Goal: Task Accomplishment & Management: Use online tool/utility

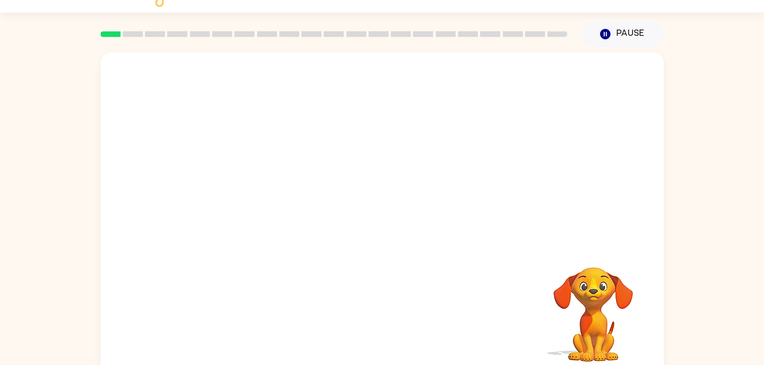
scroll to position [35, 0]
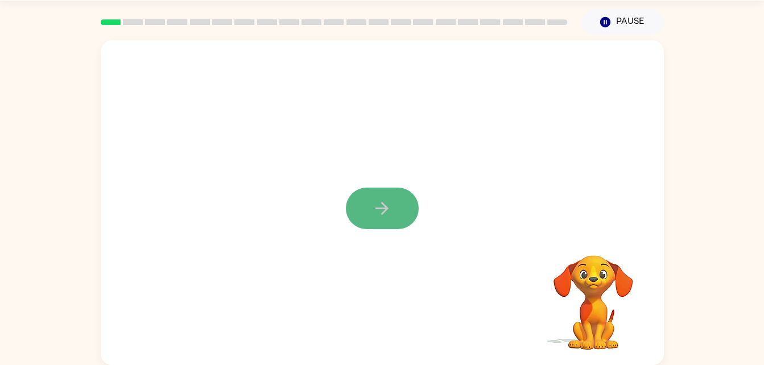
click at [377, 201] on icon "button" at bounding box center [382, 209] width 20 height 20
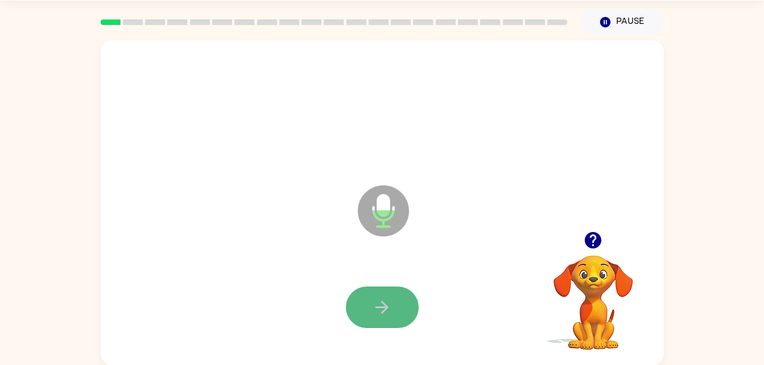
click at [383, 309] on icon "button" at bounding box center [382, 308] width 20 height 20
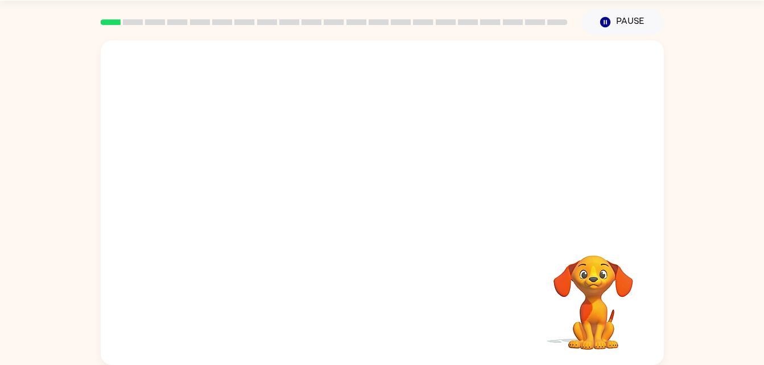
click at [693, 46] on div "Your browser must support playing .mp4 files to use Literably. Please try using…" at bounding box center [382, 200] width 764 height 330
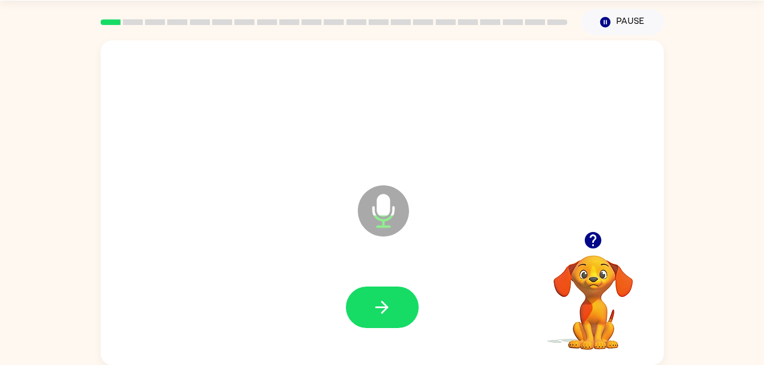
click at [583, 242] on icon "button" at bounding box center [593, 240] width 20 height 20
click at [393, 293] on button "button" at bounding box center [382, 308] width 73 height 42
click at [390, 315] on icon "button" at bounding box center [382, 308] width 20 height 20
drag, startPoint x: 590, startPoint y: 236, endPoint x: 589, endPoint y: 246, distance: 9.7
click at [589, 246] on icon "button" at bounding box center [593, 240] width 16 height 16
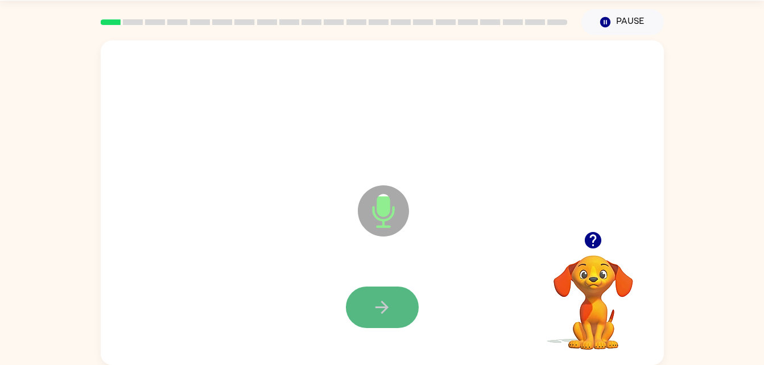
click at [383, 298] on icon "button" at bounding box center [382, 308] width 20 height 20
click at [381, 294] on button "button" at bounding box center [382, 308] width 73 height 42
click at [371, 309] on button "button" at bounding box center [382, 308] width 73 height 42
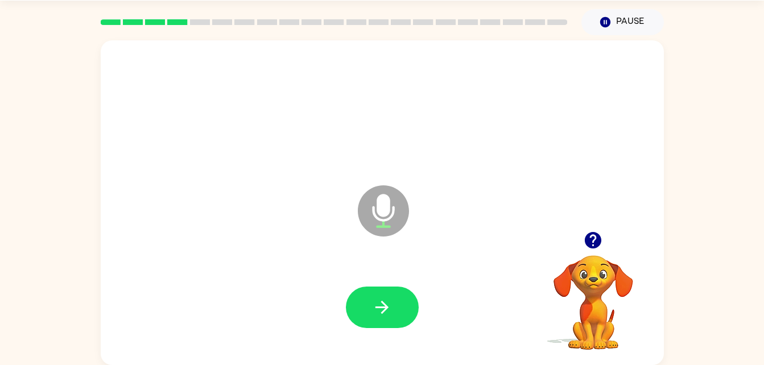
click at [371, 309] on button "button" at bounding box center [382, 308] width 73 height 42
click at [412, 295] on button "button" at bounding box center [382, 308] width 73 height 42
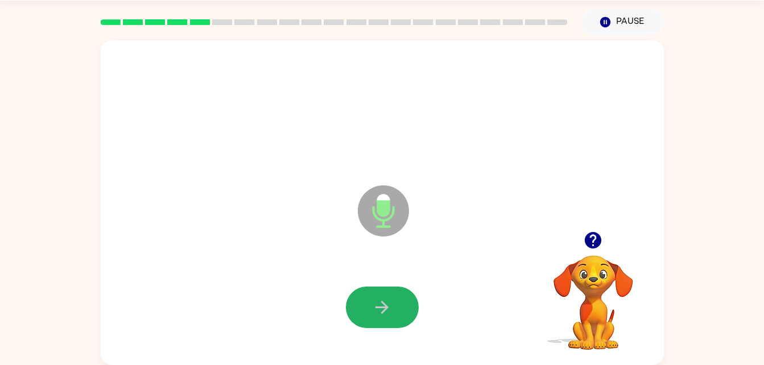
click at [412, 295] on button "button" at bounding box center [382, 308] width 73 height 42
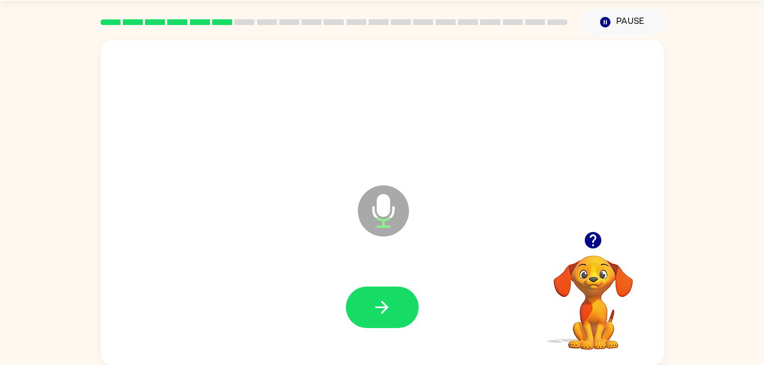
click at [378, 307] on icon "button" at bounding box center [381, 307] width 13 height 13
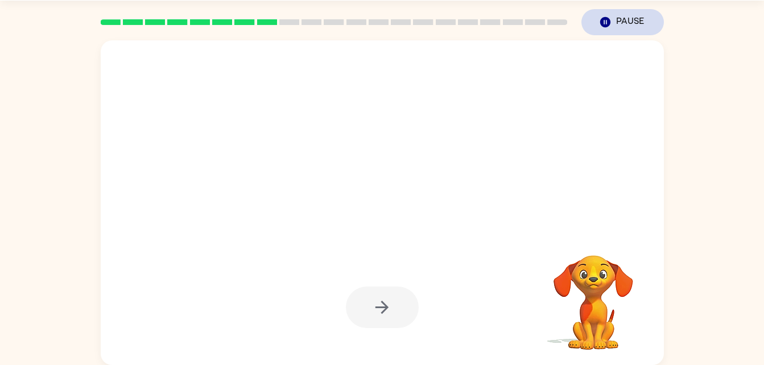
click at [639, 33] on button "Pause Pause" at bounding box center [622, 22] width 82 height 26
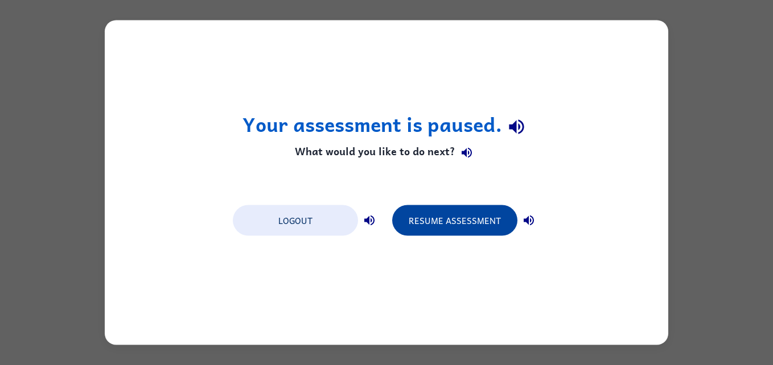
click at [458, 229] on button "Resume Assessment" at bounding box center [454, 220] width 125 height 31
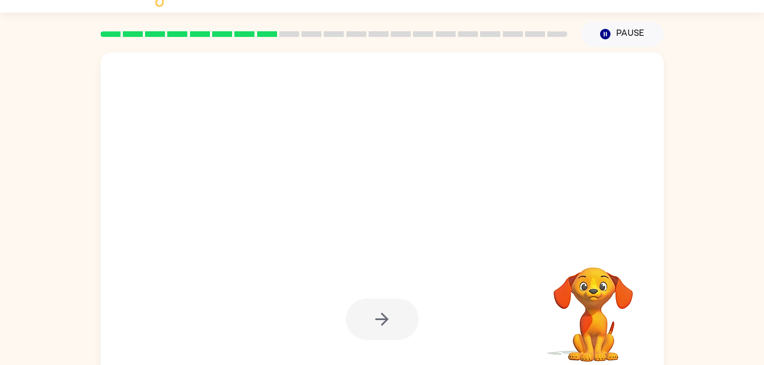
scroll to position [35, 0]
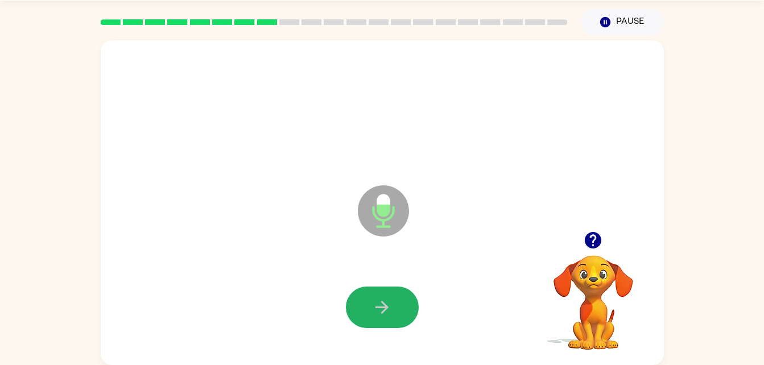
click at [378, 307] on icon "button" at bounding box center [381, 307] width 13 height 13
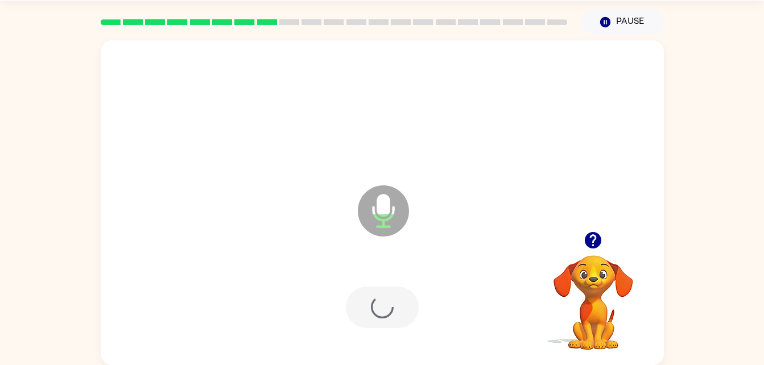
click at [378, 307] on div at bounding box center [382, 308] width 73 height 42
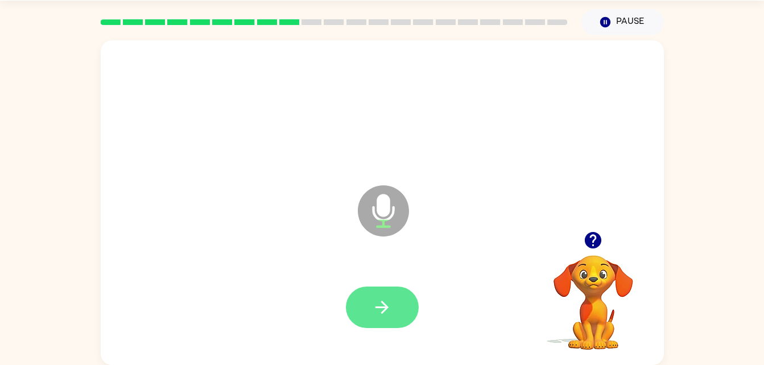
click at [370, 317] on button "button" at bounding box center [382, 308] width 73 height 42
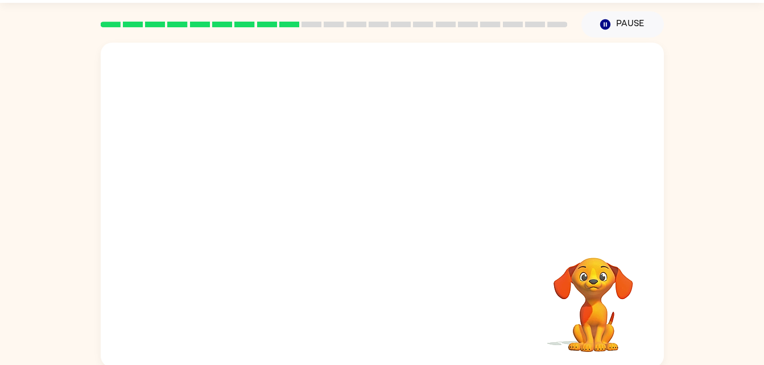
scroll to position [32, 0]
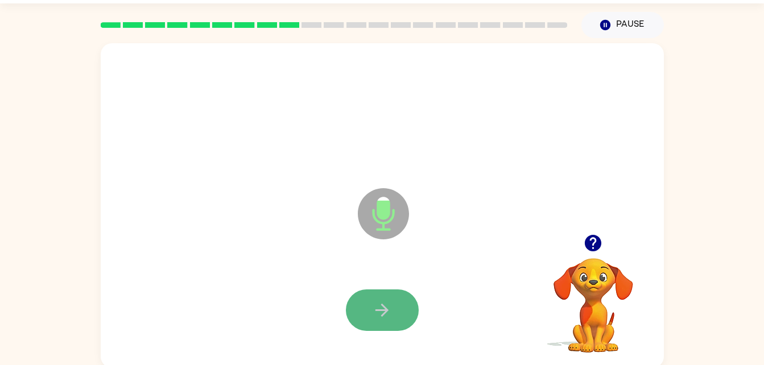
click at [363, 300] on button "button" at bounding box center [382, 311] width 73 height 42
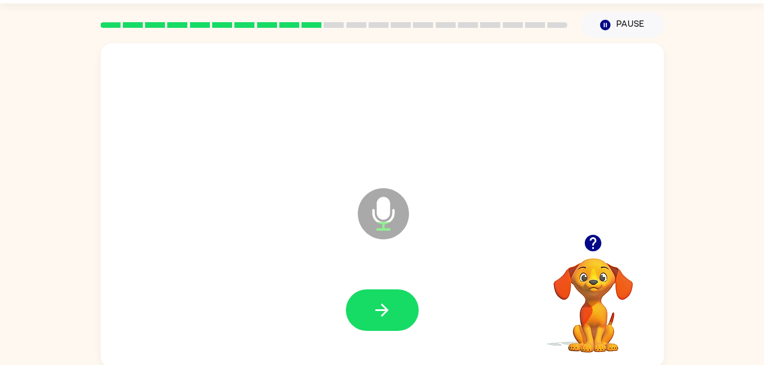
click at [363, 300] on button "button" at bounding box center [382, 311] width 73 height 42
click at [419, 323] on div at bounding box center [382, 310] width 540 height 93
click at [385, 315] on icon "button" at bounding box center [382, 310] width 20 height 20
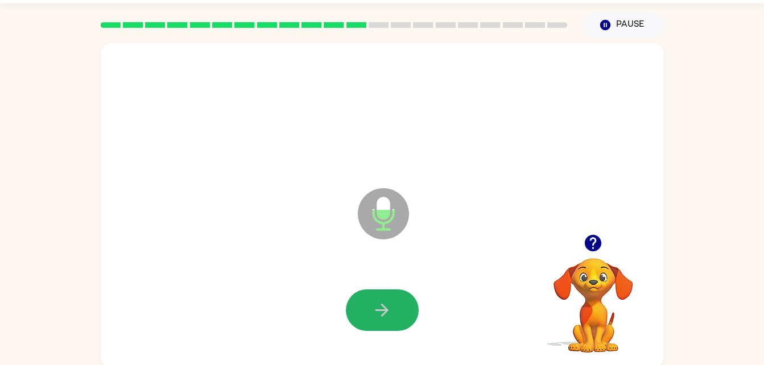
click at [385, 315] on icon "button" at bounding box center [382, 310] width 20 height 20
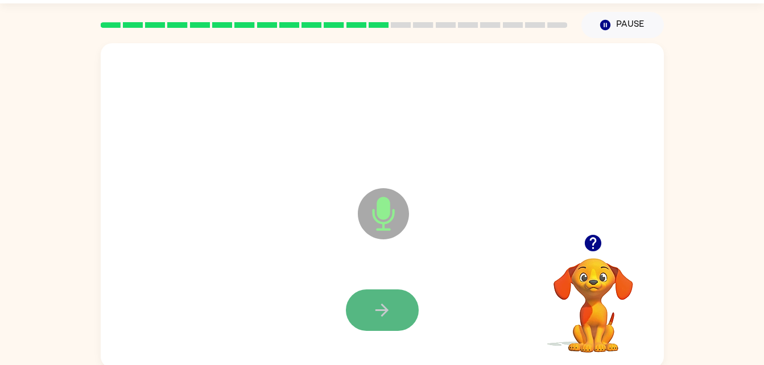
click at [380, 316] on icon "button" at bounding box center [382, 310] width 20 height 20
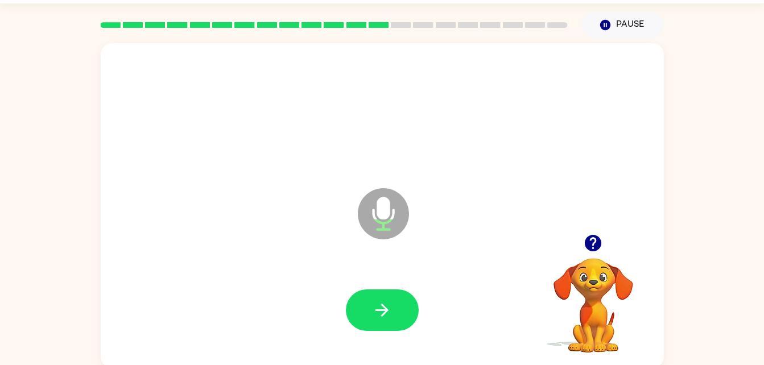
click at [380, 316] on icon "button" at bounding box center [382, 310] width 20 height 20
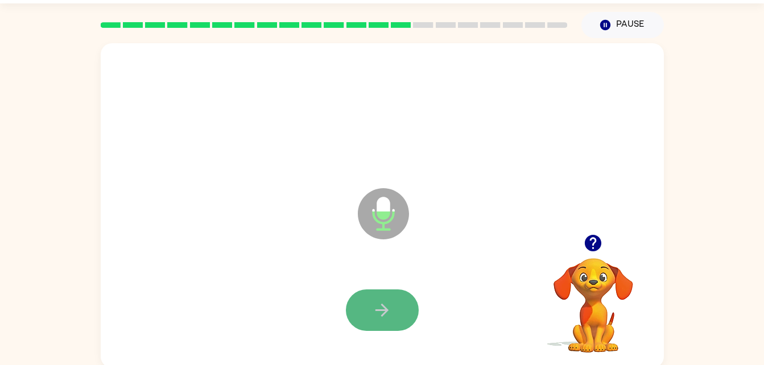
click at [380, 316] on icon "button" at bounding box center [382, 310] width 20 height 20
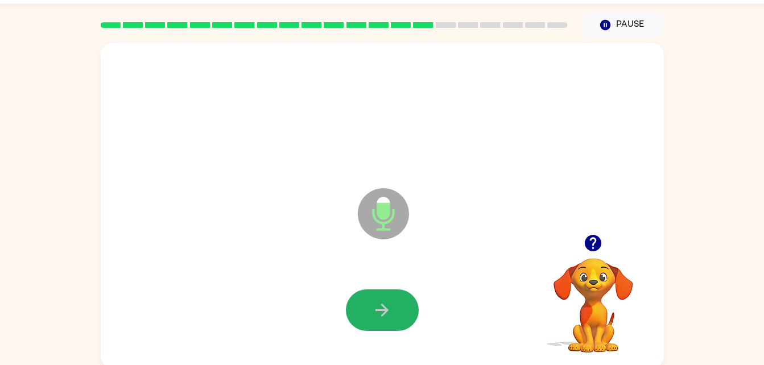
click at [380, 316] on icon "button" at bounding box center [382, 310] width 20 height 20
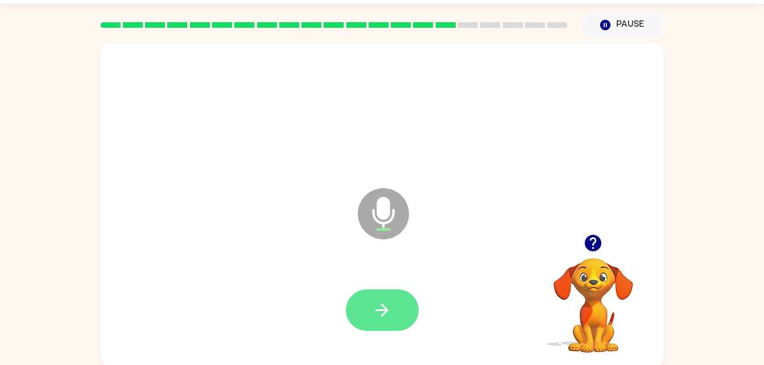
click at [379, 316] on icon "button" at bounding box center [382, 310] width 20 height 20
click at [384, 295] on button "button" at bounding box center [382, 311] width 73 height 42
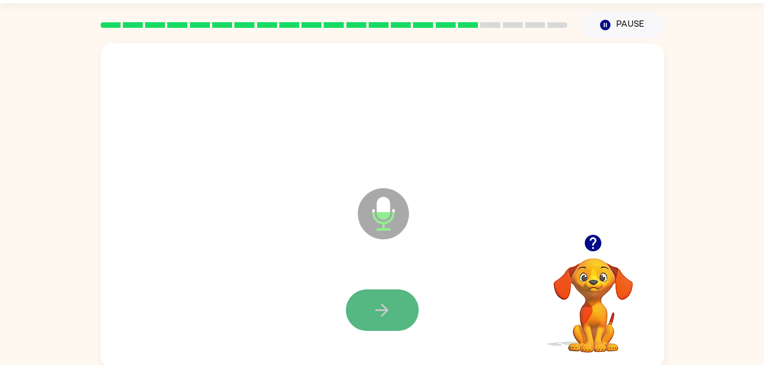
click at [396, 316] on button "button" at bounding box center [382, 311] width 73 height 42
click at [371, 319] on button "button" at bounding box center [382, 311] width 73 height 42
drag, startPoint x: 384, startPoint y: 312, endPoint x: 301, endPoint y: 279, distance: 89.4
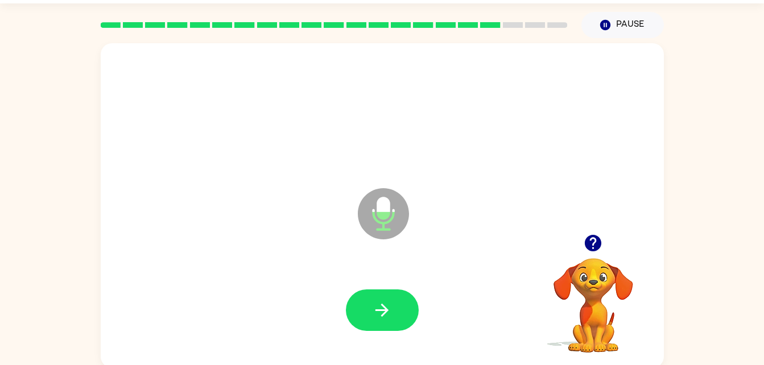
click at [301, 279] on div "Microphone The Microphone is here when it is your turn to talk" at bounding box center [382, 205] width 563 height 325
drag, startPoint x: 383, startPoint y: 323, endPoint x: 302, endPoint y: 281, distance: 90.8
click at [302, 281] on div at bounding box center [382, 310] width 540 height 93
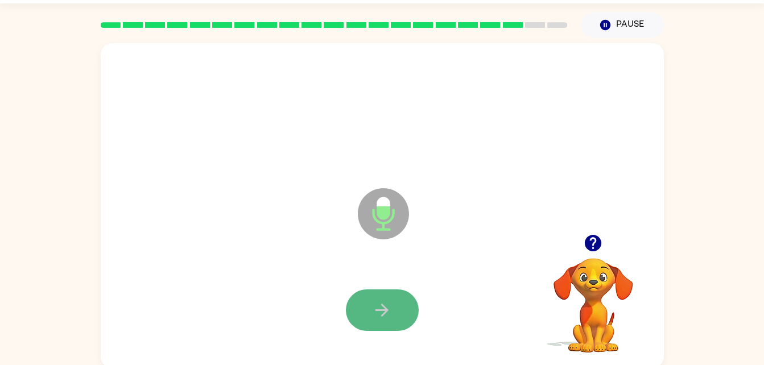
click at [374, 304] on icon "button" at bounding box center [382, 310] width 20 height 20
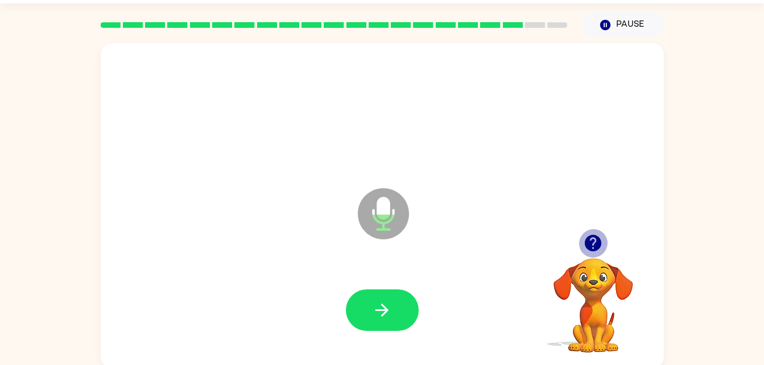
click at [589, 240] on icon "button" at bounding box center [593, 243] width 16 height 16
drag, startPoint x: 389, startPoint y: 298, endPoint x: 269, endPoint y: 268, distance: 123.5
click at [269, 268] on div at bounding box center [382, 310] width 540 height 93
click at [365, 265] on icon "Microphone The Microphone is here when it is your turn to talk" at bounding box center [440, 227] width 171 height 85
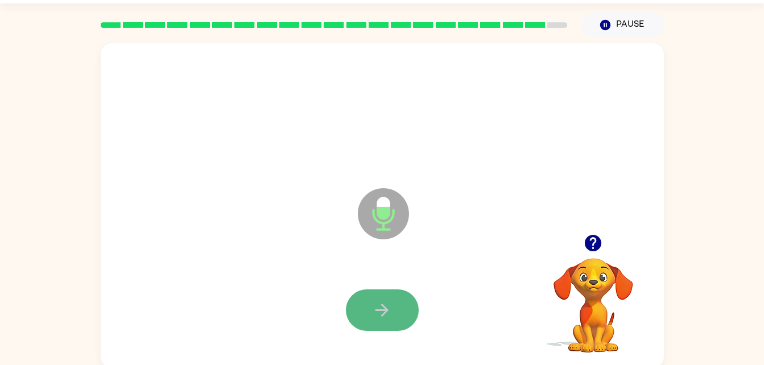
click at [370, 296] on button "button" at bounding box center [382, 311] width 73 height 42
click at [368, 303] on button "button" at bounding box center [382, 311] width 73 height 42
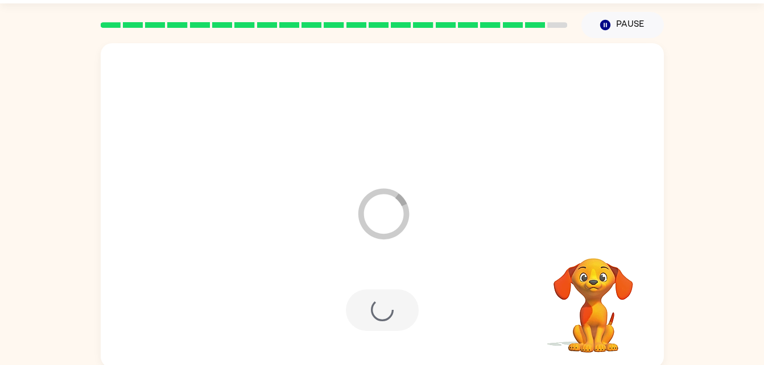
scroll to position [14, 0]
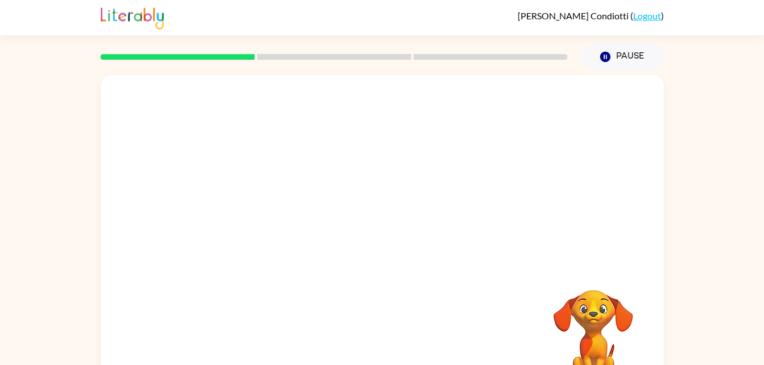
click at [338, 258] on div at bounding box center [382, 170] width 563 height 191
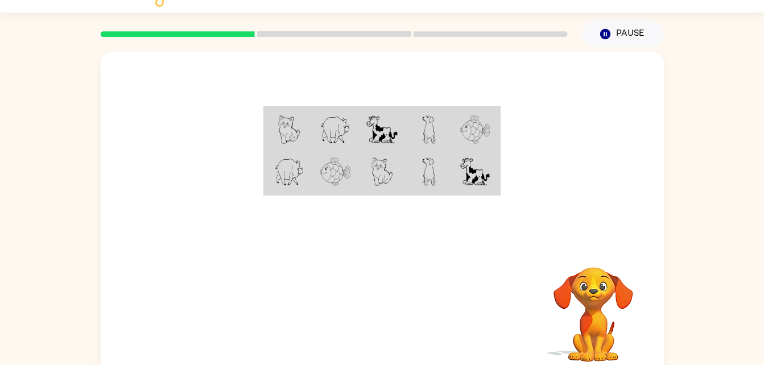
scroll to position [35, 0]
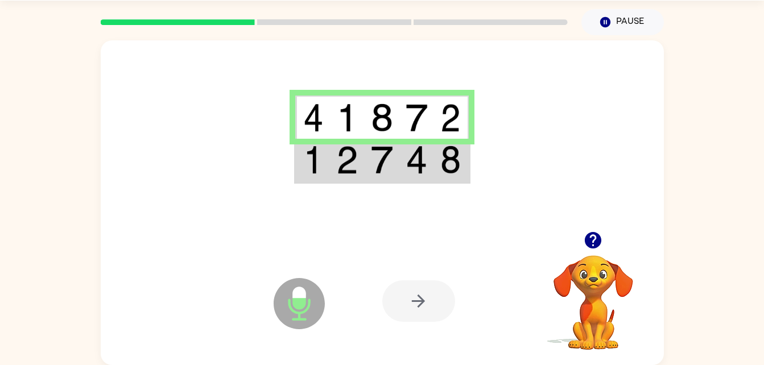
click at [411, 291] on div at bounding box center [418, 301] width 73 height 42
click at [416, 296] on div at bounding box center [418, 301] width 73 height 42
click at [420, 307] on div at bounding box center [418, 301] width 73 height 42
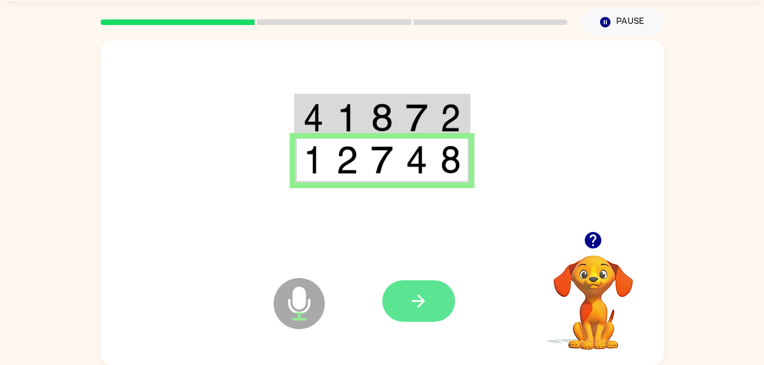
click at [423, 301] on icon "button" at bounding box center [418, 301] width 13 height 13
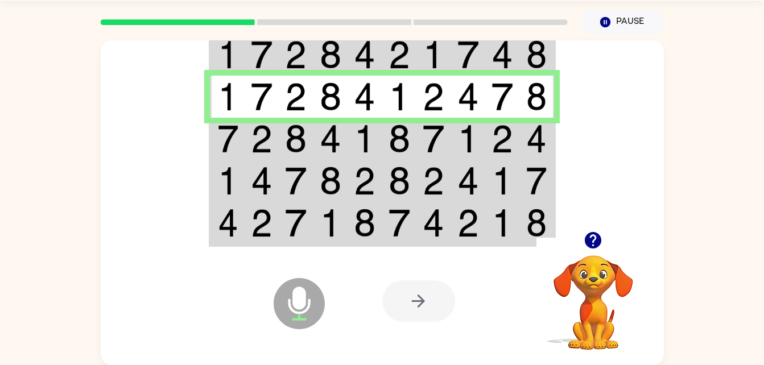
click at [431, 312] on div at bounding box center [418, 301] width 73 height 42
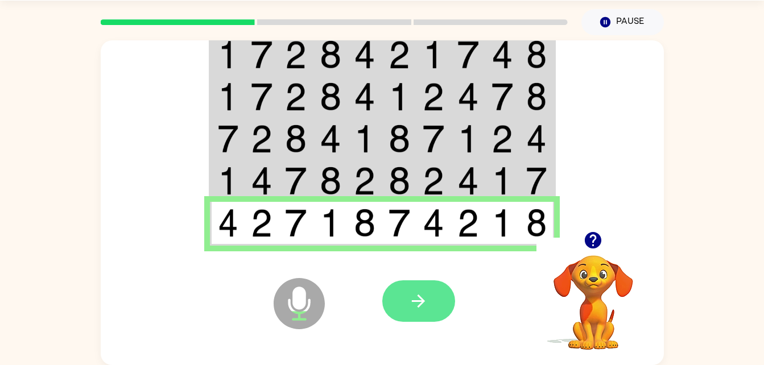
click at [413, 306] on icon "button" at bounding box center [418, 301] width 20 height 20
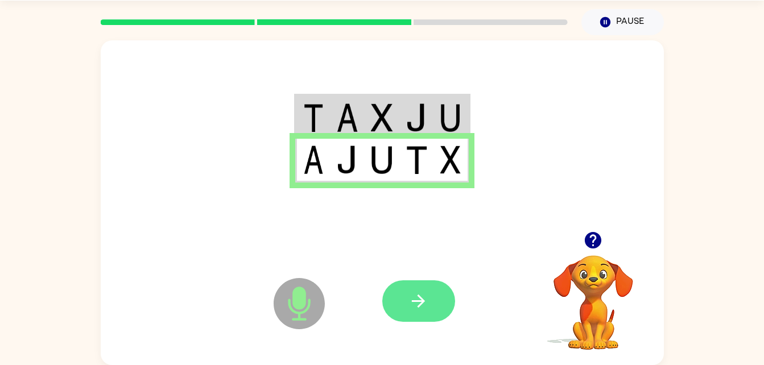
click at [425, 309] on icon "button" at bounding box center [418, 301] width 20 height 20
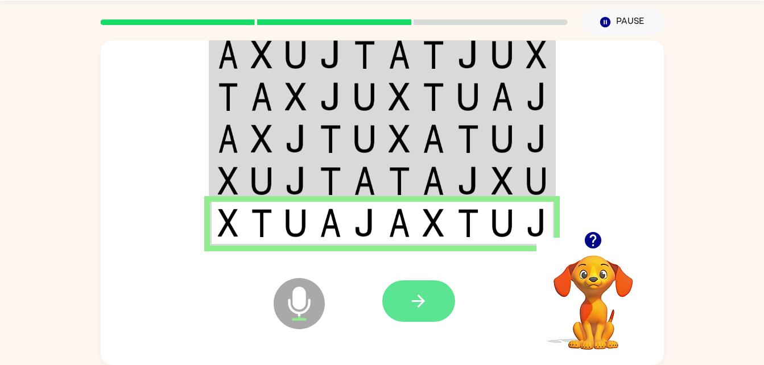
click at [409, 285] on button "button" at bounding box center [418, 301] width 73 height 42
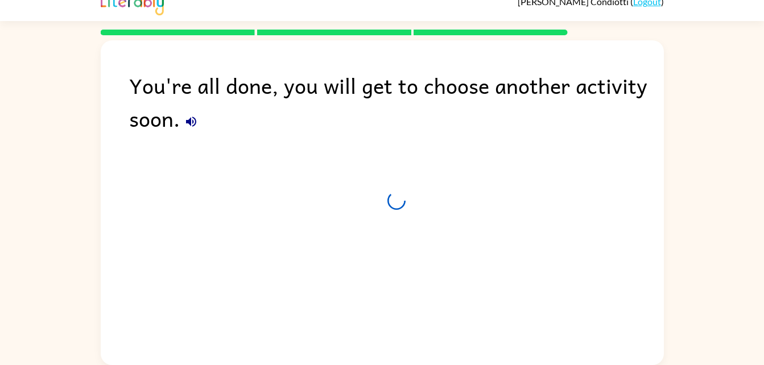
scroll to position [14, 0]
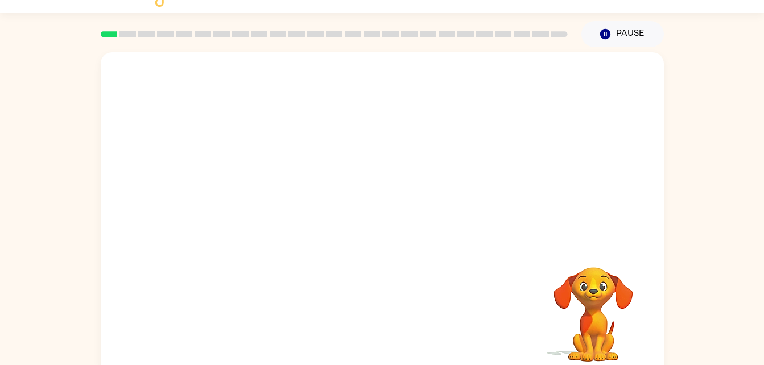
scroll to position [35, 0]
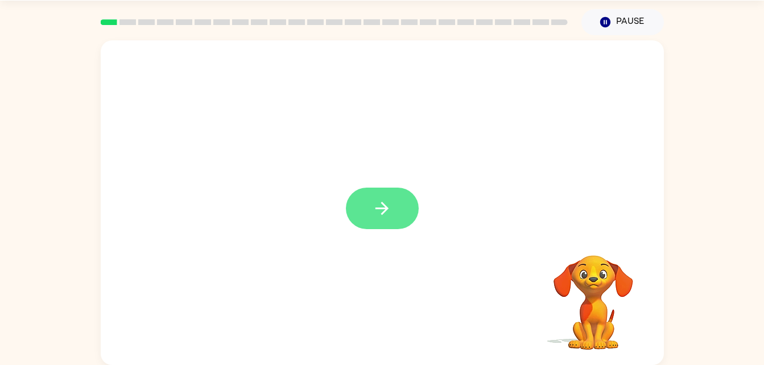
click at [364, 194] on button "button" at bounding box center [382, 209] width 73 height 42
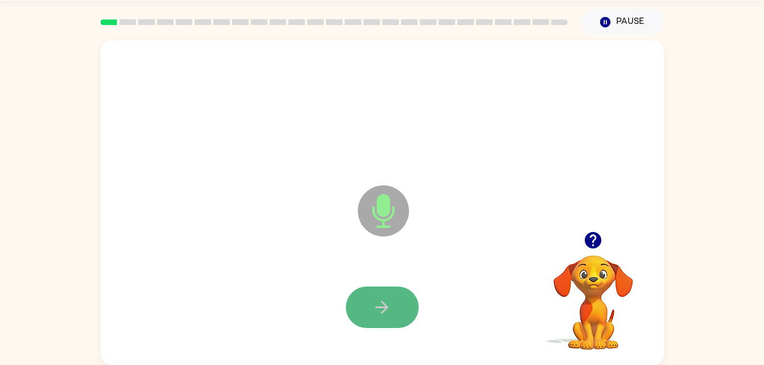
click at [393, 299] on button "button" at bounding box center [382, 308] width 73 height 42
click at [365, 313] on button "button" at bounding box center [382, 308] width 73 height 42
click at [366, 313] on button "button" at bounding box center [382, 308] width 73 height 42
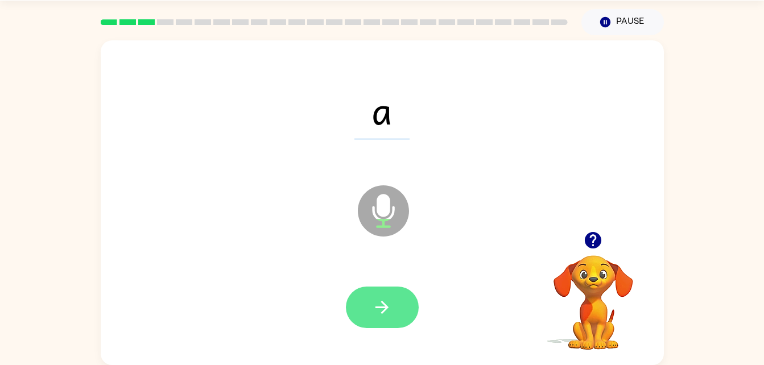
click at [390, 299] on icon "button" at bounding box center [382, 308] width 20 height 20
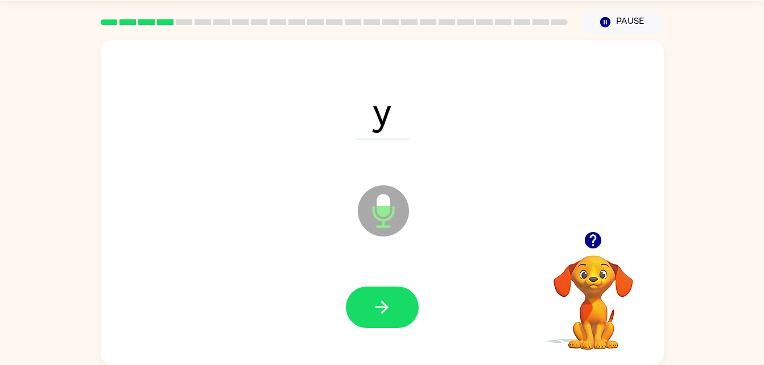
click at [390, 299] on icon "button" at bounding box center [382, 308] width 20 height 20
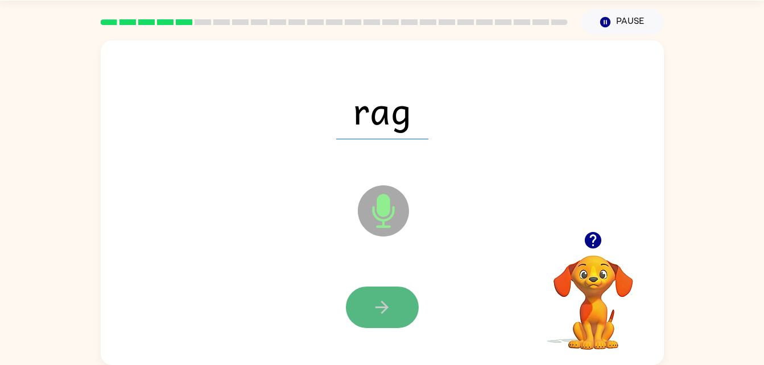
click at [414, 317] on button "button" at bounding box center [382, 308] width 73 height 42
drag, startPoint x: 381, startPoint y: 311, endPoint x: 362, endPoint y: 307, distance: 19.7
click at [362, 307] on button "button" at bounding box center [382, 308] width 73 height 42
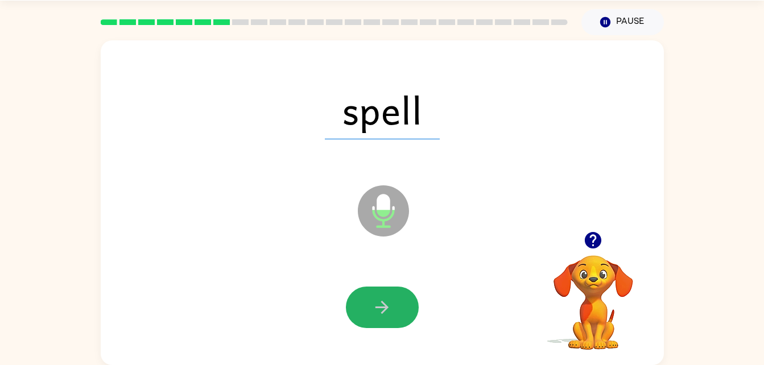
click at [362, 307] on button "button" at bounding box center [382, 308] width 73 height 42
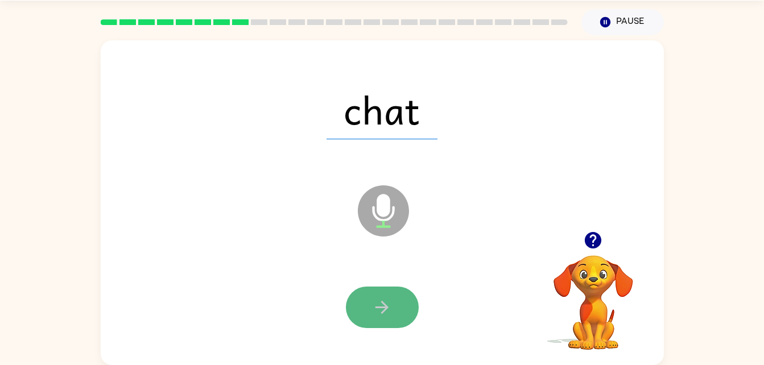
click at [369, 311] on button "button" at bounding box center [382, 308] width 73 height 42
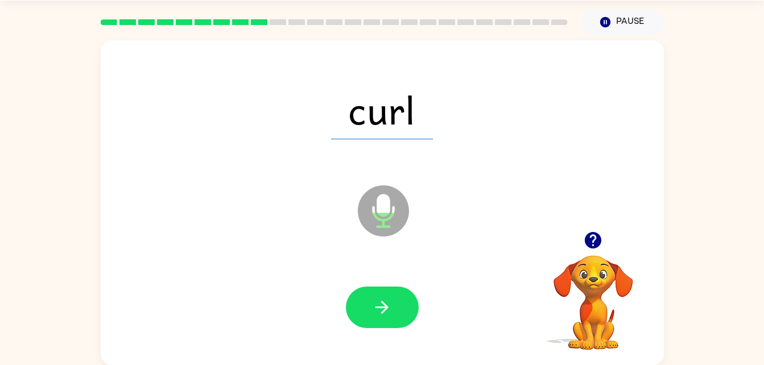
click at [369, 311] on button "button" at bounding box center [382, 308] width 73 height 42
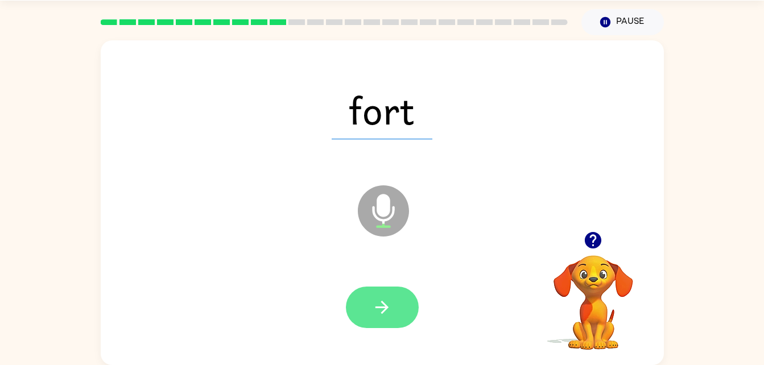
click at [369, 311] on button "button" at bounding box center [382, 308] width 73 height 42
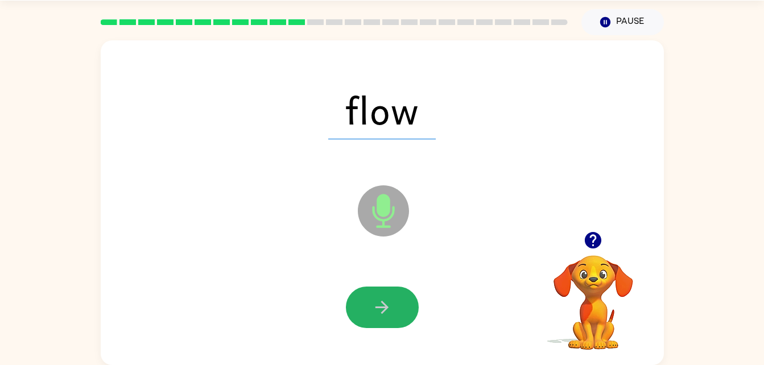
click at [369, 311] on button "button" at bounding box center [382, 308] width 73 height 42
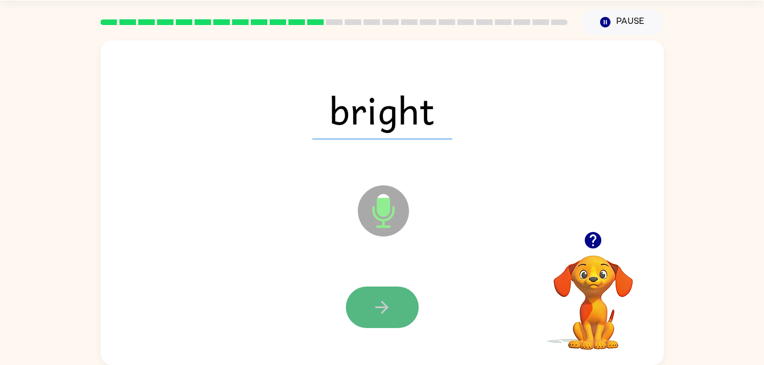
click at [374, 301] on icon "button" at bounding box center [382, 308] width 20 height 20
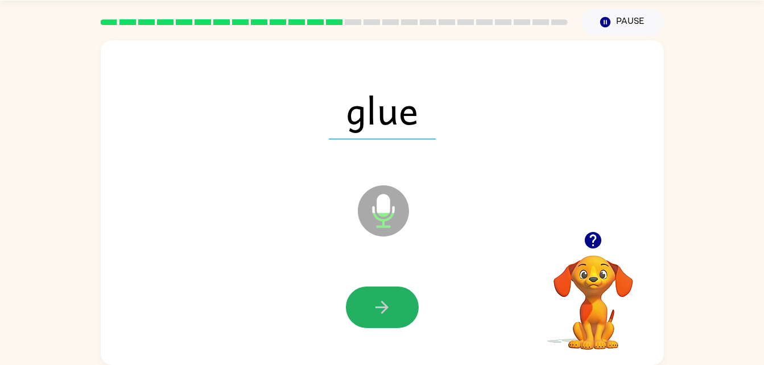
click at [374, 301] on icon "button" at bounding box center [382, 308] width 20 height 20
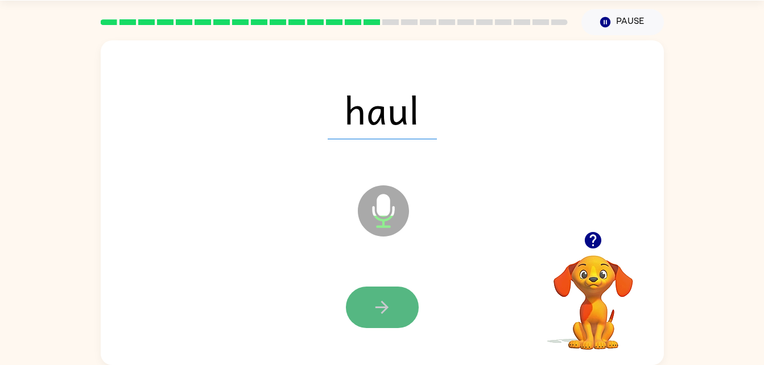
click at [373, 322] on button "button" at bounding box center [382, 308] width 73 height 42
click at [372, 309] on icon "button" at bounding box center [382, 308] width 20 height 20
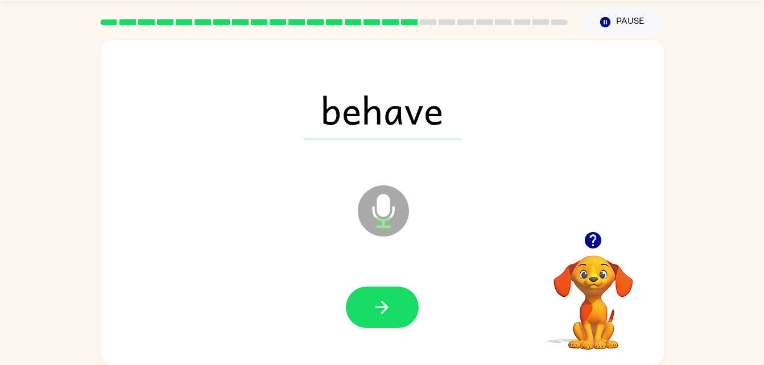
drag, startPoint x: 372, startPoint y: 309, endPoint x: 379, endPoint y: 302, distance: 10.1
click at [379, 302] on icon "button" at bounding box center [382, 308] width 20 height 20
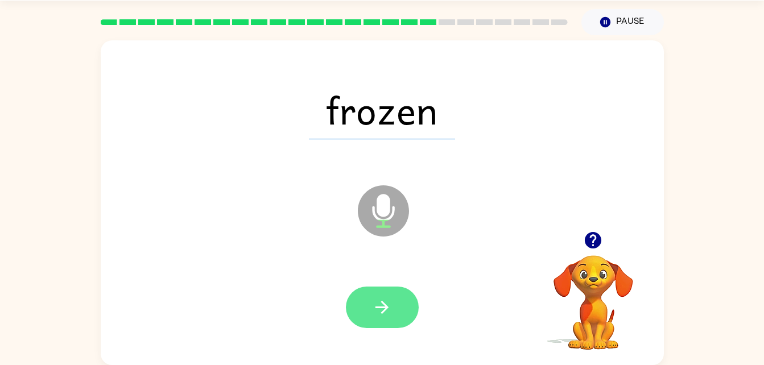
click at [361, 297] on button "button" at bounding box center [382, 308] width 73 height 42
click at [361, 292] on button "button" at bounding box center [382, 308] width 73 height 42
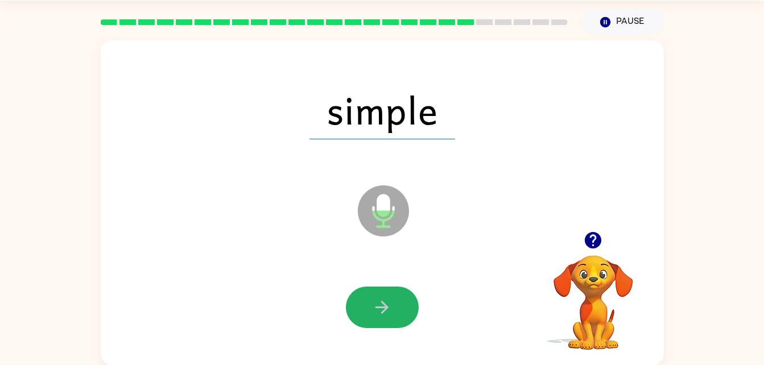
click at [361, 292] on button "button" at bounding box center [382, 308] width 73 height 42
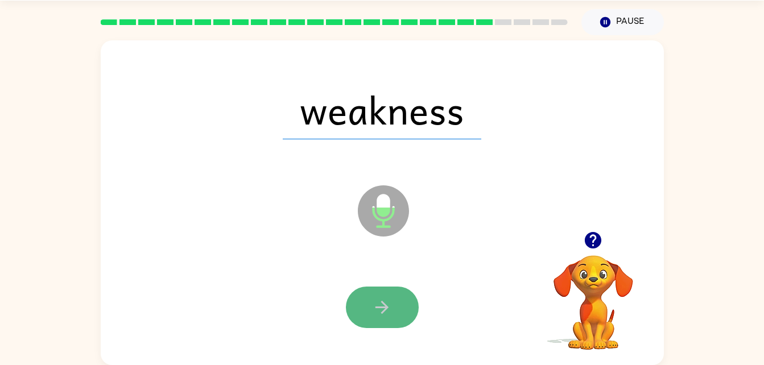
click at [358, 298] on button "button" at bounding box center [382, 308] width 73 height 42
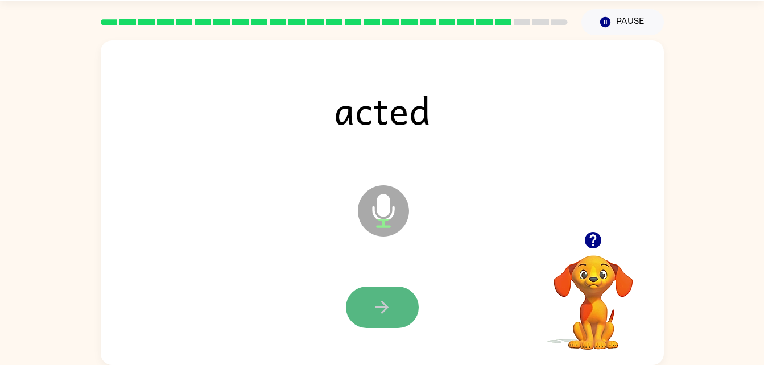
click at [388, 302] on icon "button" at bounding box center [382, 308] width 20 height 20
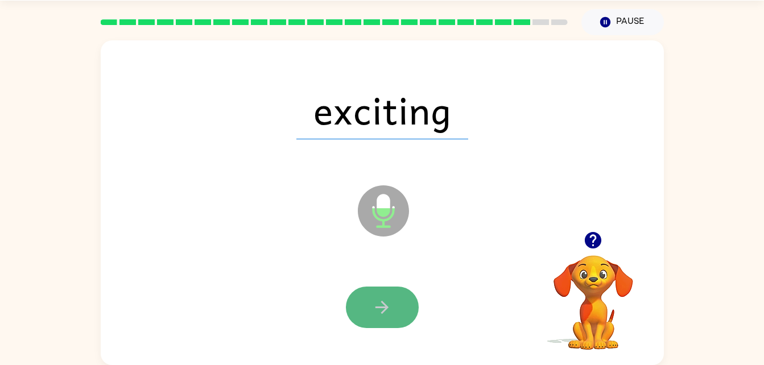
click at [363, 295] on button "button" at bounding box center [382, 308] width 73 height 42
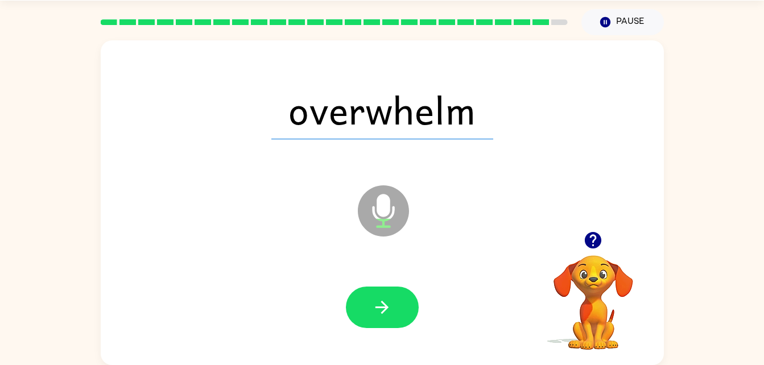
click at [355, 288] on div at bounding box center [382, 308] width 73 height 42
click at [367, 296] on button "button" at bounding box center [382, 308] width 73 height 42
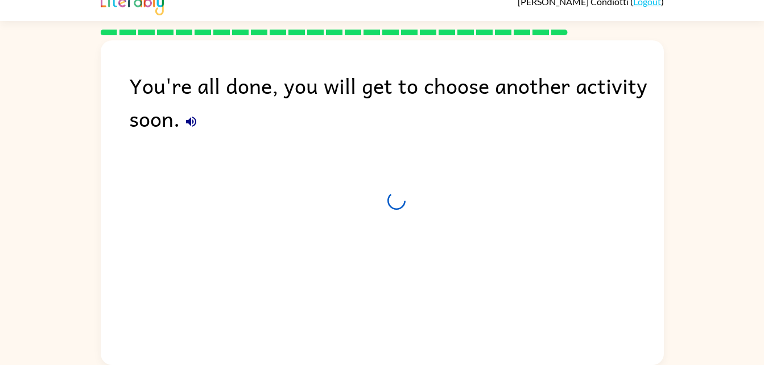
scroll to position [14, 0]
